Goal: Task Accomplishment & Management: Manage account settings

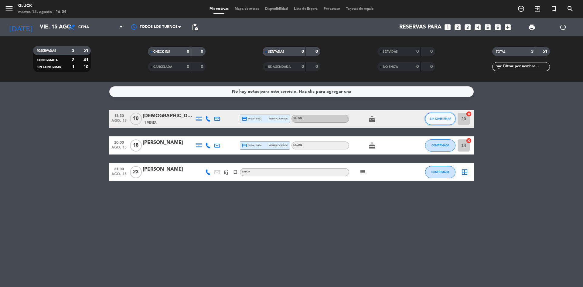
click at [433, 116] on button "SIN CONFIRMAR" at bounding box center [440, 119] width 30 height 12
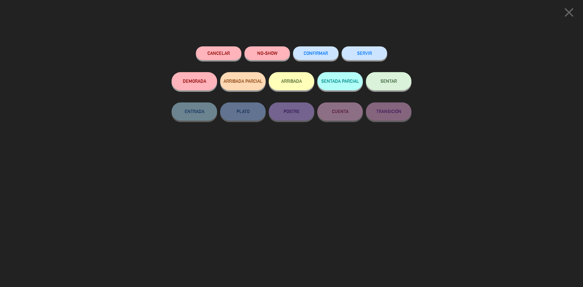
click at [314, 52] on button "CONFIRMAR" at bounding box center [316, 53] width 46 height 14
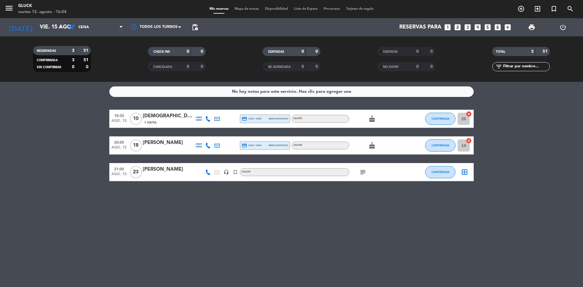
click at [466, 171] on icon "border_all" at bounding box center [464, 172] width 7 height 7
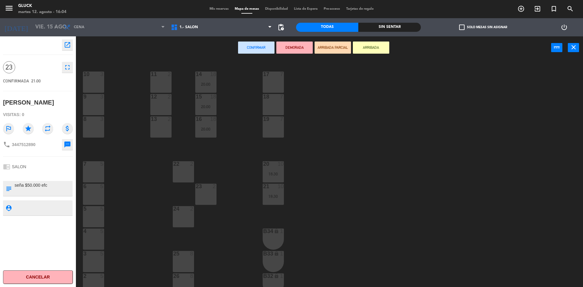
click at [181, 212] on div "24 2" at bounding box center [183, 216] width 21 height 21
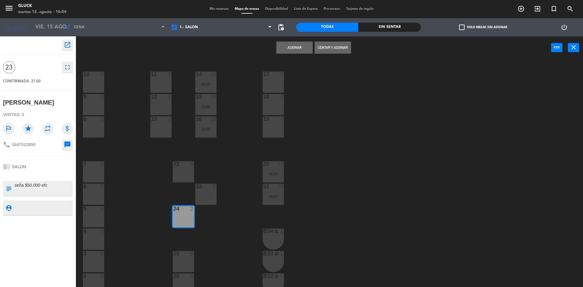
click at [174, 257] on div "25" at bounding box center [173, 253] width 0 height 5
click at [183, 281] on div "26 8" at bounding box center [183, 284] width 21 height 21
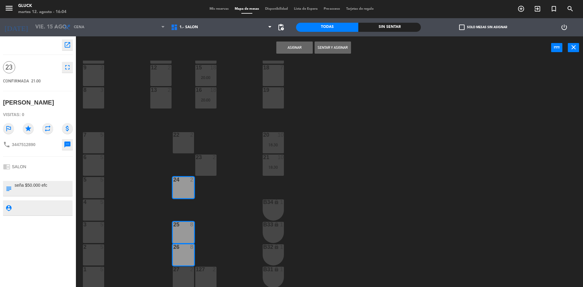
scroll to position [58, 0]
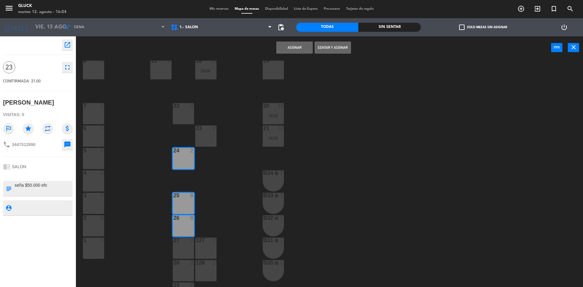
click at [184, 236] on div "26 8" at bounding box center [183, 225] width 21 height 21
drag, startPoint x: 183, startPoint y: 249, endPoint x: 188, endPoint y: 238, distance: 12.5
click at [183, 249] on div "27 2" at bounding box center [183, 248] width 21 height 21
click at [189, 215] on div "10 3 11 2 14 18 20:00 17 7 9 3 12 2 15 18 20:00 18 7 8 3 13 2 16 18 20:00 19 7 …" at bounding box center [332, 175] width 501 height 228
click at [185, 277] on div "28 2" at bounding box center [183, 270] width 21 height 21
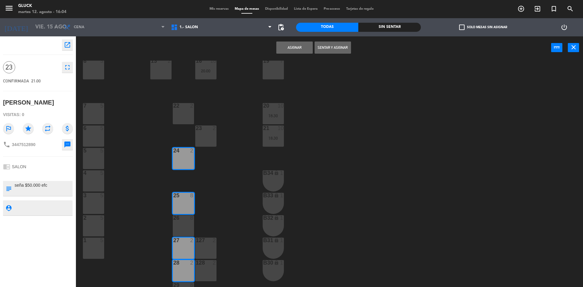
click at [181, 230] on div "26 8" at bounding box center [183, 225] width 21 height 21
click at [212, 255] on div "127 2" at bounding box center [205, 248] width 21 height 21
click at [212, 272] on div "128 2" at bounding box center [205, 270] width 21 height 21
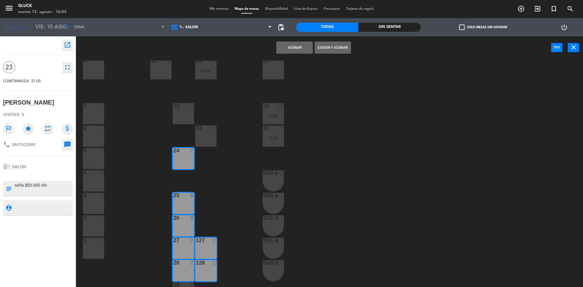
scroll to position [73, 0]
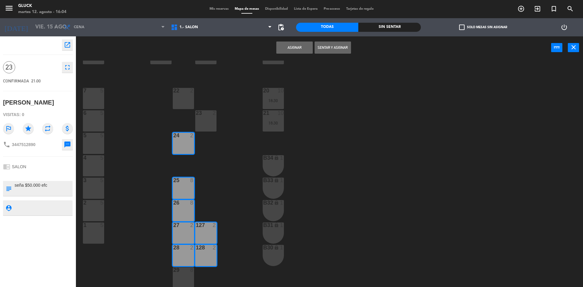
click at [182, 271] on div at bounding box center [183, 270] width 10 height 5
click at [295, 49] on button "Asignar" at bounding box center [294, 48] width 36 height 12
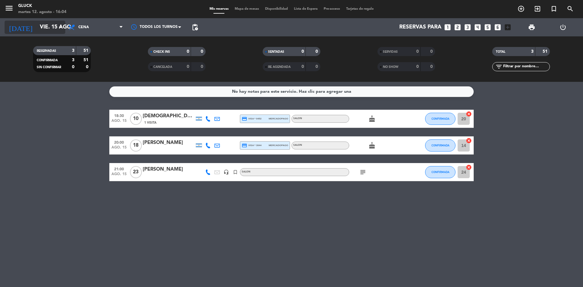
click at [49, 28] on input "vie. 15 ago." at bounding box center [72, 27] width 70 height 12
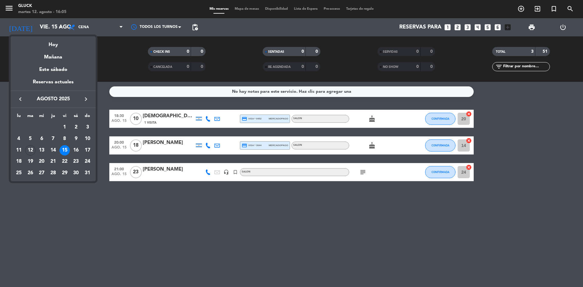
click at [58, 80] on div "Reservas actuales" at bounding box center [53, 84] width 85 height 12
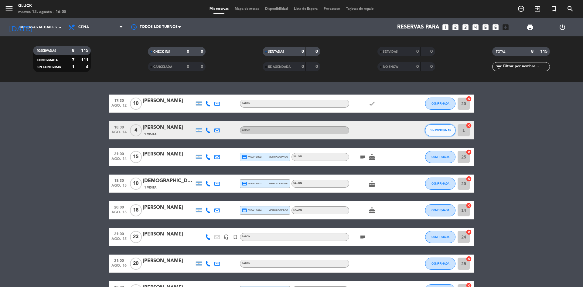
click at [439, 131] on span "SIN CONFIRMAR" at bounding box center [440, 130] width 22 height 3
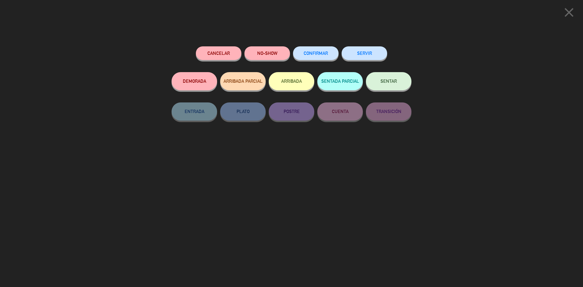
click at [334, 49] on button "CONFIRMAR" at bounding box center [316, 53] width 46 height 14
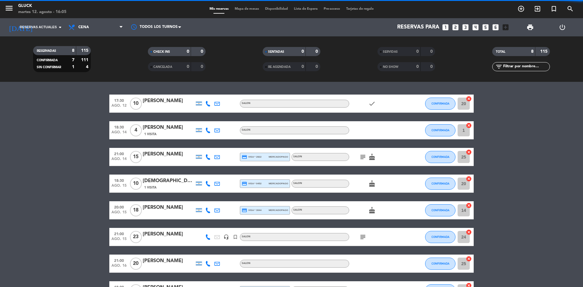
drag, startPoint x: 582, startPoint y: 57, endPoint x: 580, endPoint y: 102, distance: 45.3
click at [580, 102] on ng-component "menu [PERSON_NAME] martes 12. agosto - 16:05 Mis reservas Mapa de mesas Disponi…" at bounding box center [291, 143] width 583 height 287
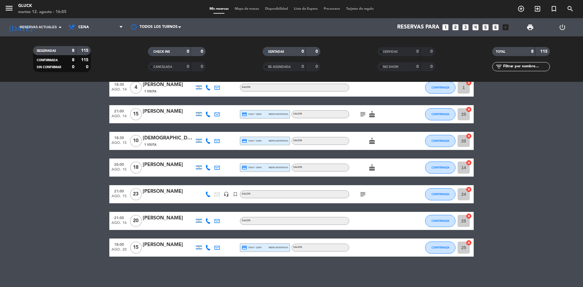
click at [549, 206] on bookings-row "17:30 ago. 12 10 [PERSON_NAME] SALON check CONFIRMADA 20 cancel 18:30 ago. 14 4…" at bounding box center [291, 154] width 583 height 205
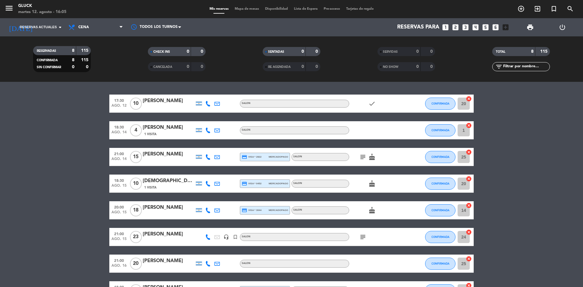
click at [209, 106] on icon at bounding box center [207, 103] width 5 height 5
click at [221, 94] on span at bounding box center [223, 93] width 5 height 5
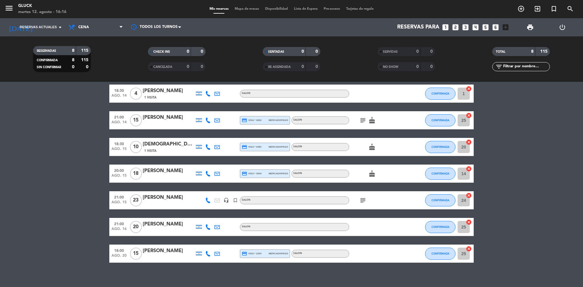
scroll to position [43, 0]
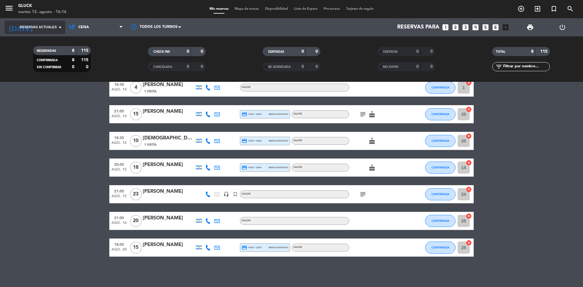
click at [54, 25] on span "Reservas actuales" at bounding box center [38, 27] width 37 height 5
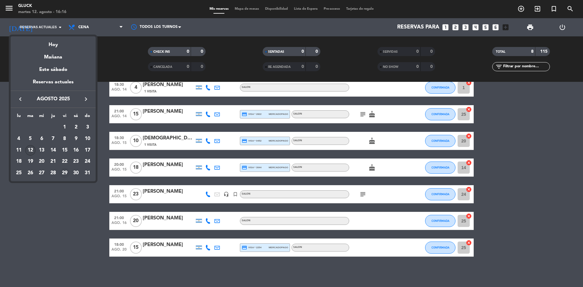
click at [66, 174] on div "29" at bounding box center [64, 173] width 10 height 10
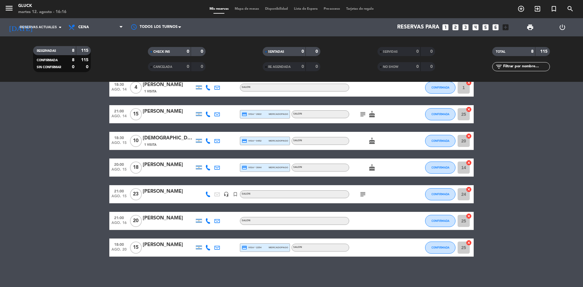
type input "vie. 29 ago."
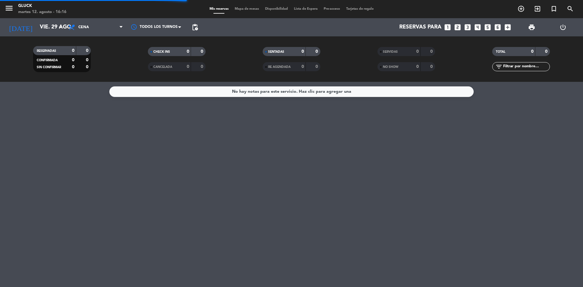
scroll to position [0, 0]
click at [524, 12] on icon "turned_in_not" at bounding box center [520, 8] width 7 height 7
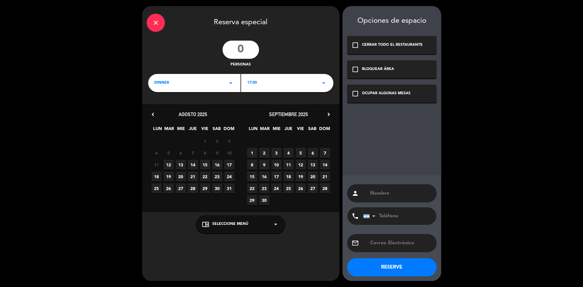
click at [242, 48] on input "number" at bounding box center [240, 50] width 36 height 18
type input "50"
click at [280, 84] on div "17:00 arrow_drop_down" at bounding box center [287, 83] width 92 height 18
